Goal: Information Seeking & Learning: Check status

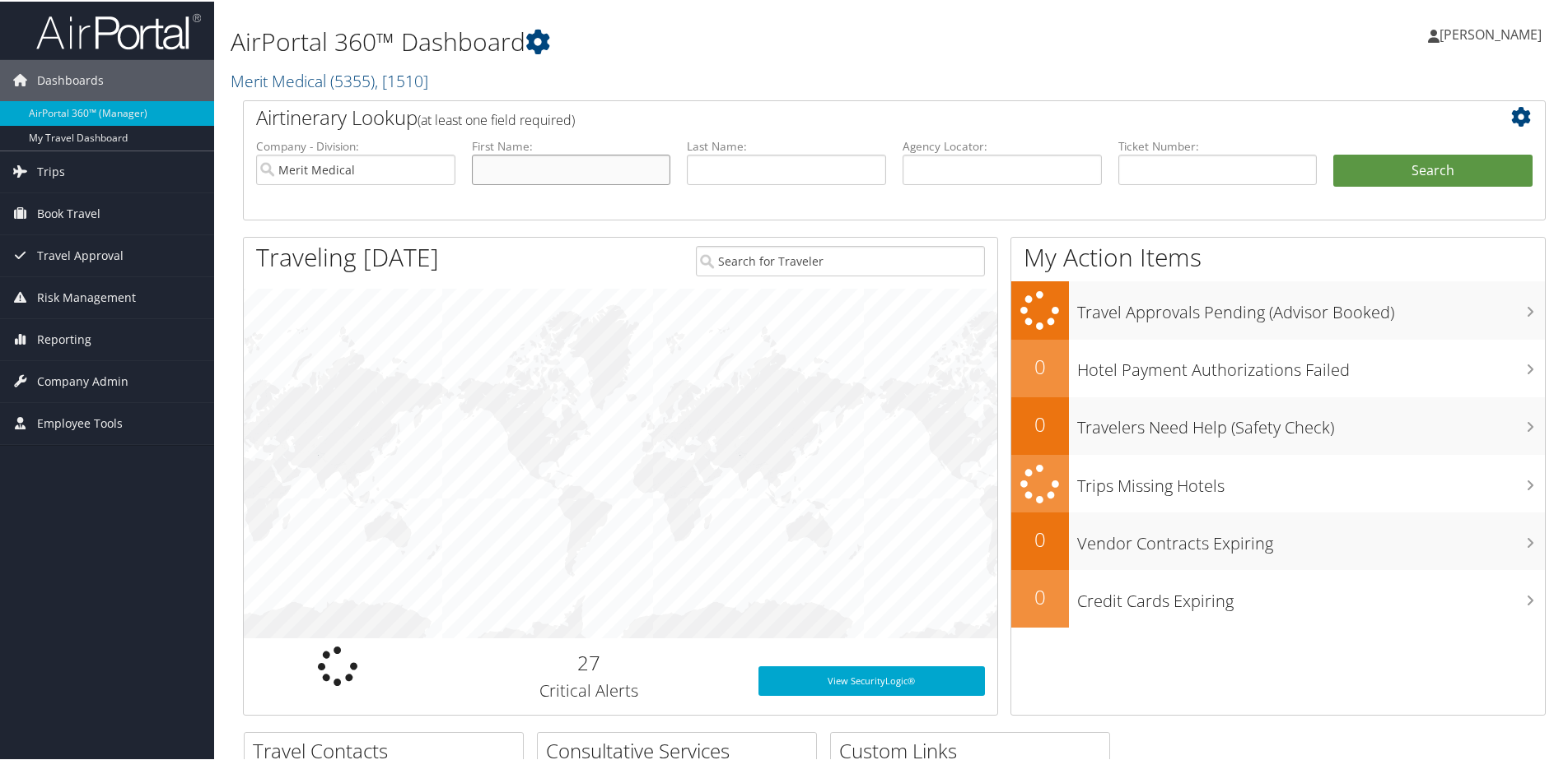
click at [522, 158] on input "text" at bounding box center [571, 168] width 199 height 30
type input "Jason"
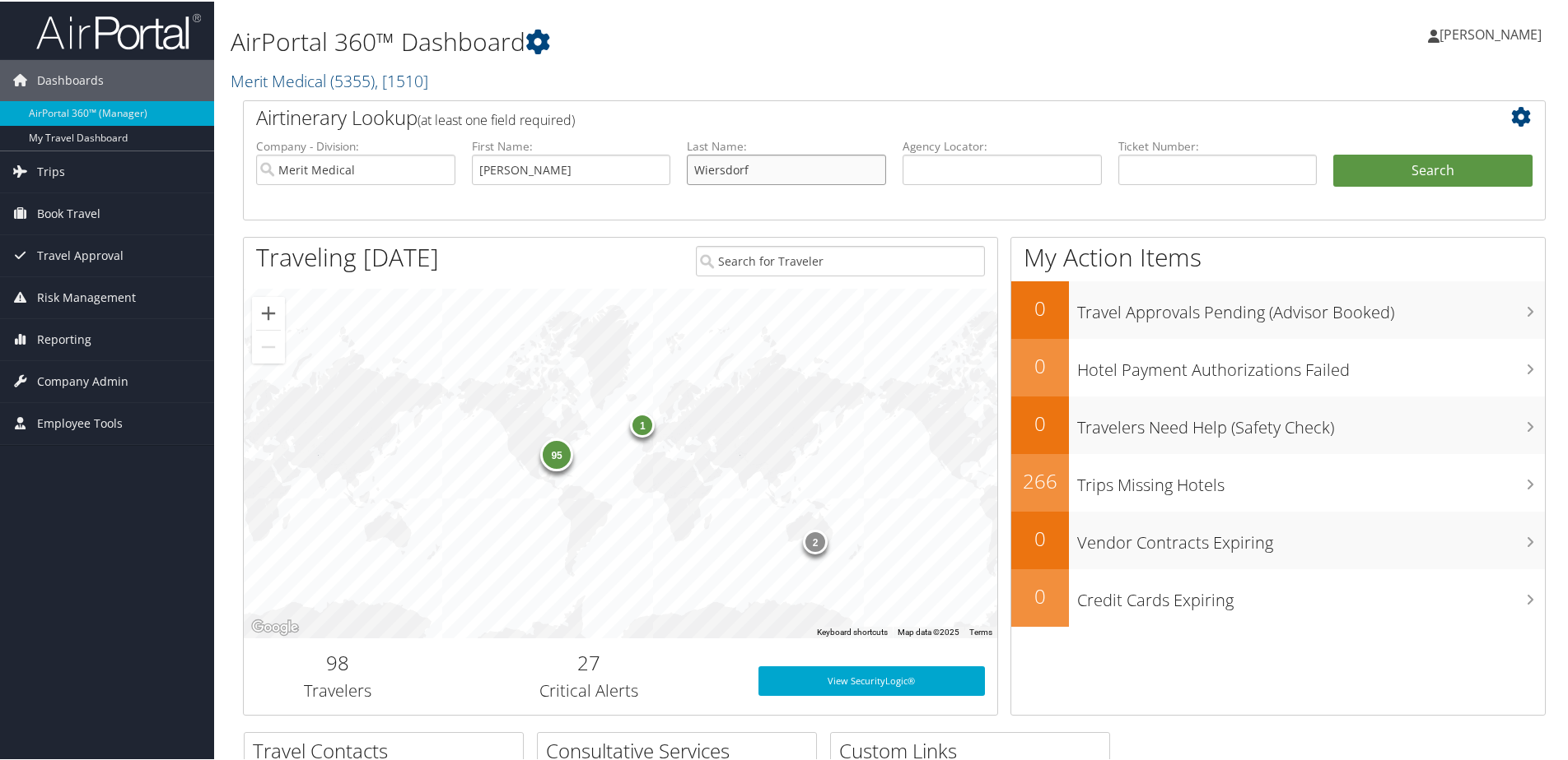
type input "Wiersdorf"
click at [1333, 153] on button "Search" at bounding box center [1433, 169] width 199 height 33
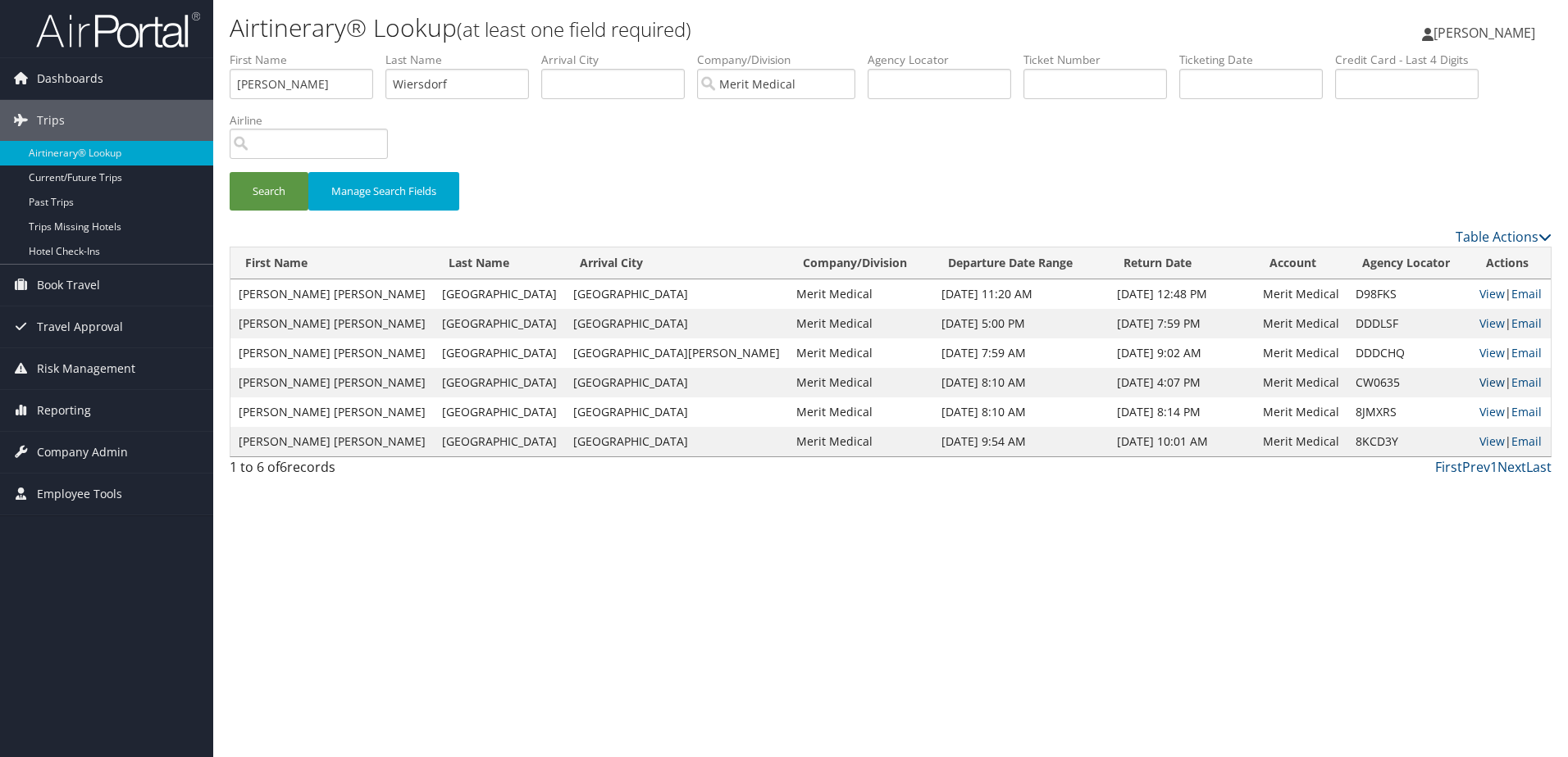
click at [1480, 376] on link "View" at bounding box center [1492, 382] width 25 height 16
click at [1480, 292] on link "View" at bounding box center [1492, 294] width 25 height 16
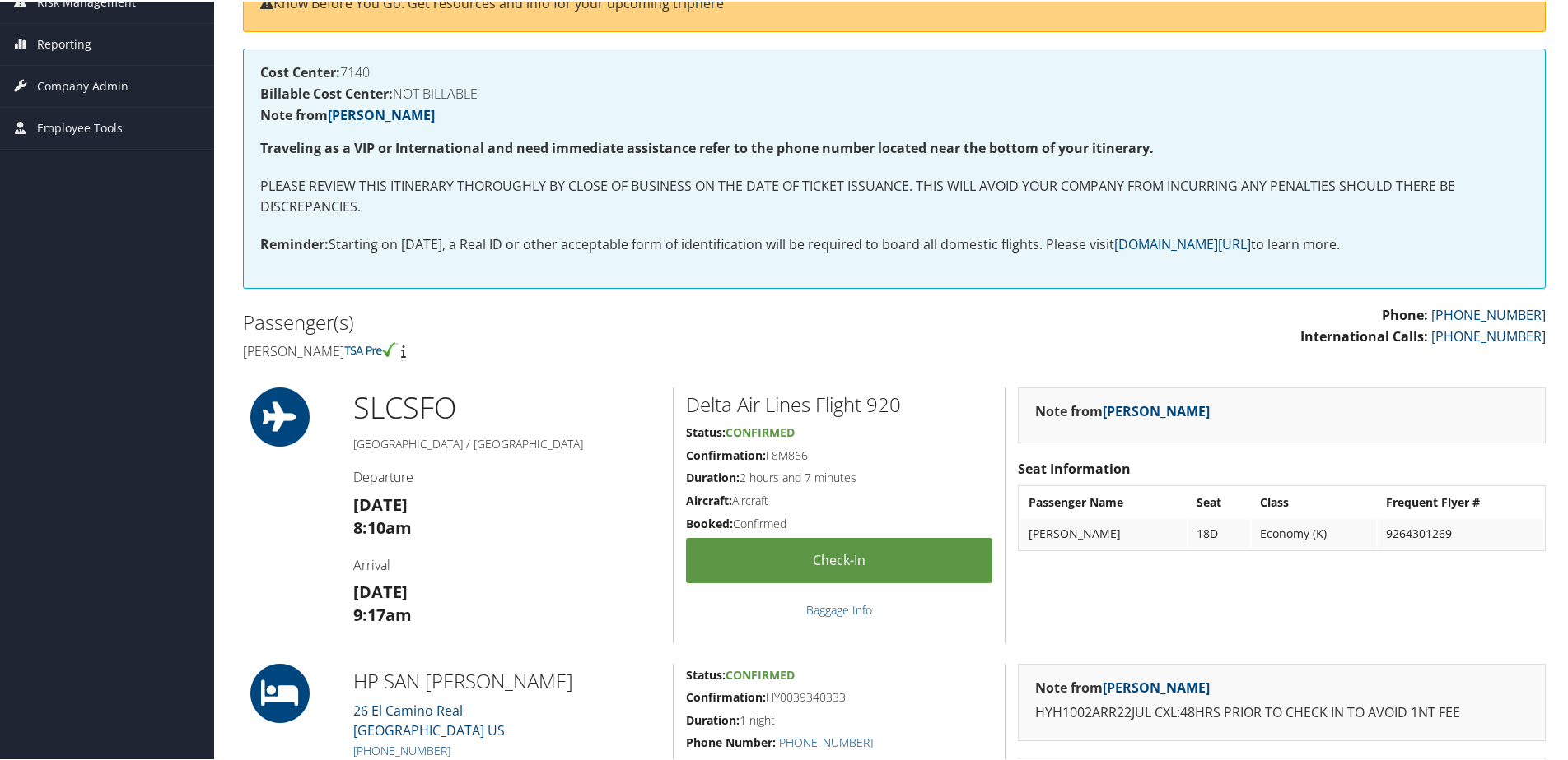
scroll to position [247, 0]
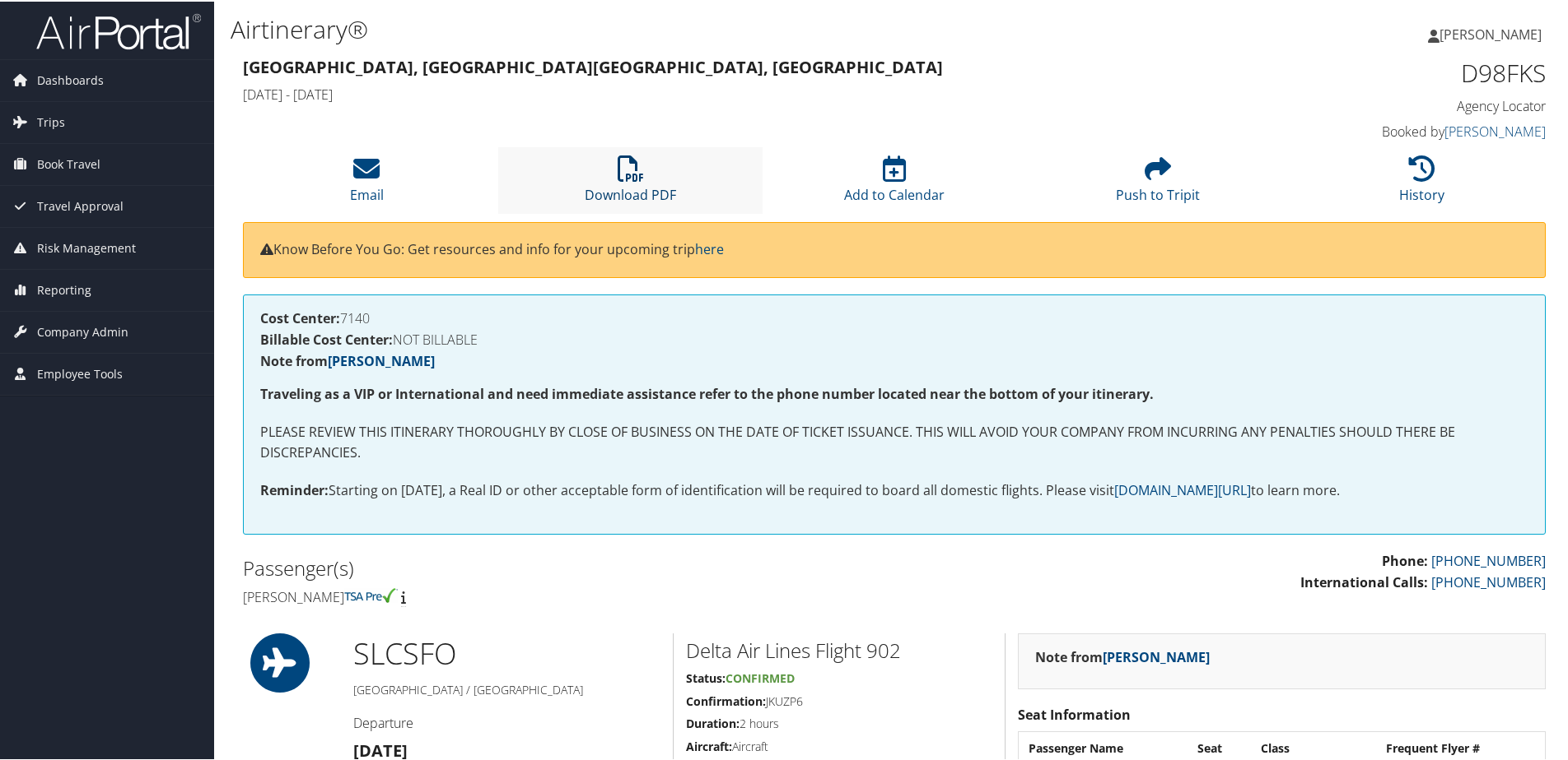
click at [637, 158] on icon at bounding box center [630, 166] width 26 height 26
